Goal: Communication & Community: Answer question/provide support

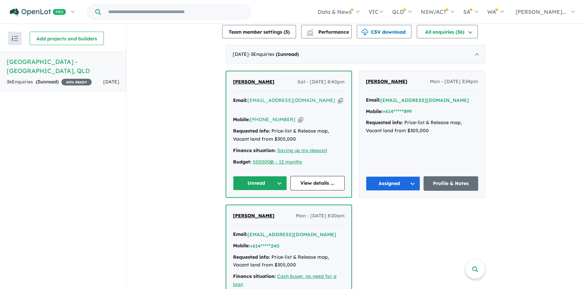
scroll to position [214, 0]
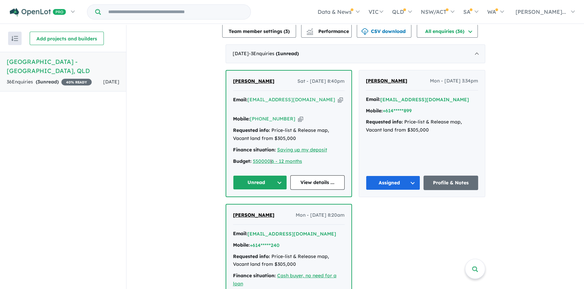
click at [258, 176] on button "Unread" at bounding box center [260, 183] width 54 height 14
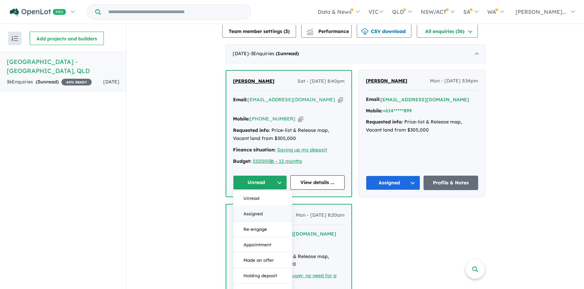
click at [255, 207] on button "Assigned" at bounding box center [262, 214] width 59 height 15
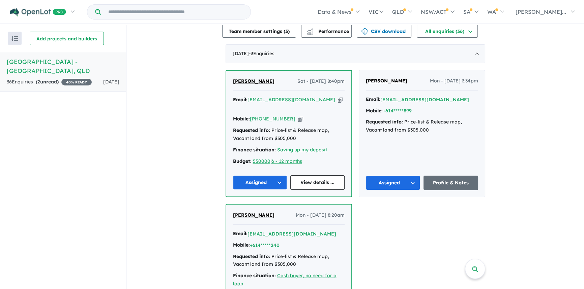
drag, startPoint x: 298, startPoint y: 90, endPoint x: 309, endPoint y: 121, distance: 33.1
click at [338, 96] on icon "button" at bounding box center [340, 99] width 5 height 7
click at [298, 116] on icon "button" at bounding box center [300, 119] width 5 height 7
click at [308, 176] on link "View details ..." at bounding box center [317, 183] width 54 height 14
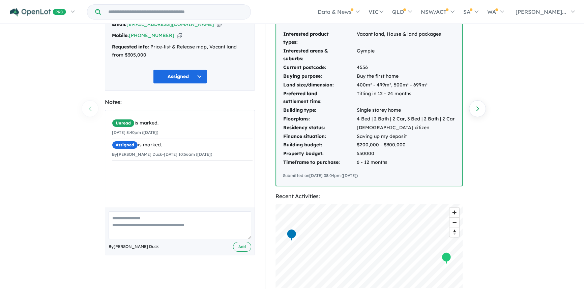
scroll to position [61, 0]
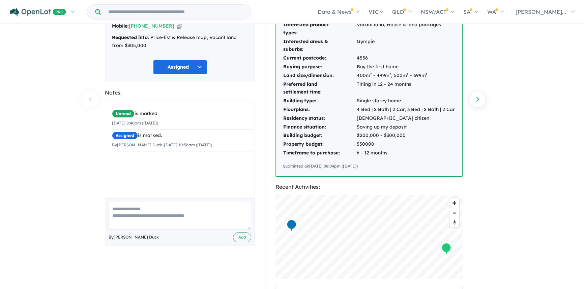
click at [135, 206] on textarea at bounding box center [179, 216] width 143 height 28
type textarea "**********"
click at [244, 237] on button "Add" at bounding box center [242, 238] width 18 height 10
